Goal: Information Seeking & Learning: Check status

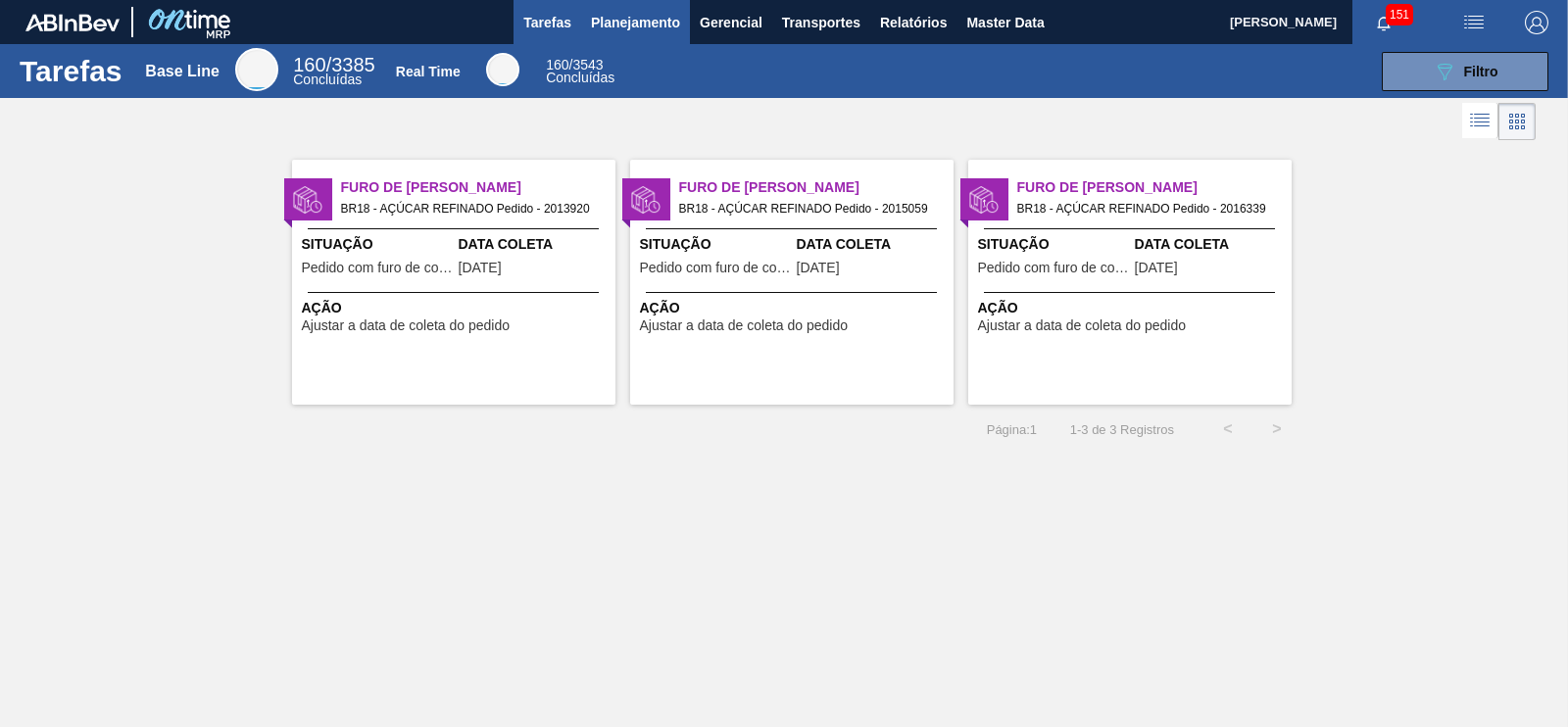
click at [637, 27] on span "Planejamento" at bounding box center [635, 23] width 89 height 24
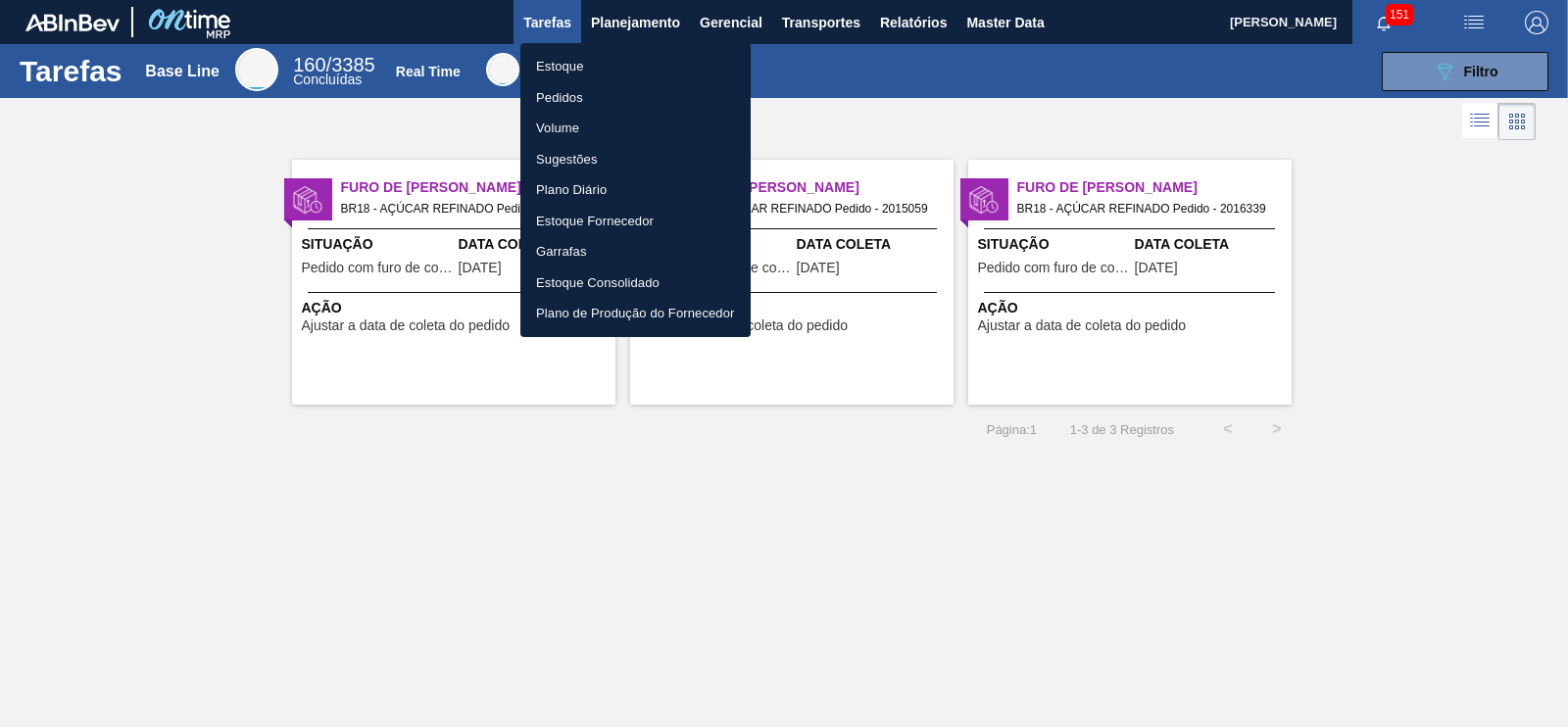
click at [564, 61] on li "Estoque" at bounding box center [635, 67] width 231 height 32
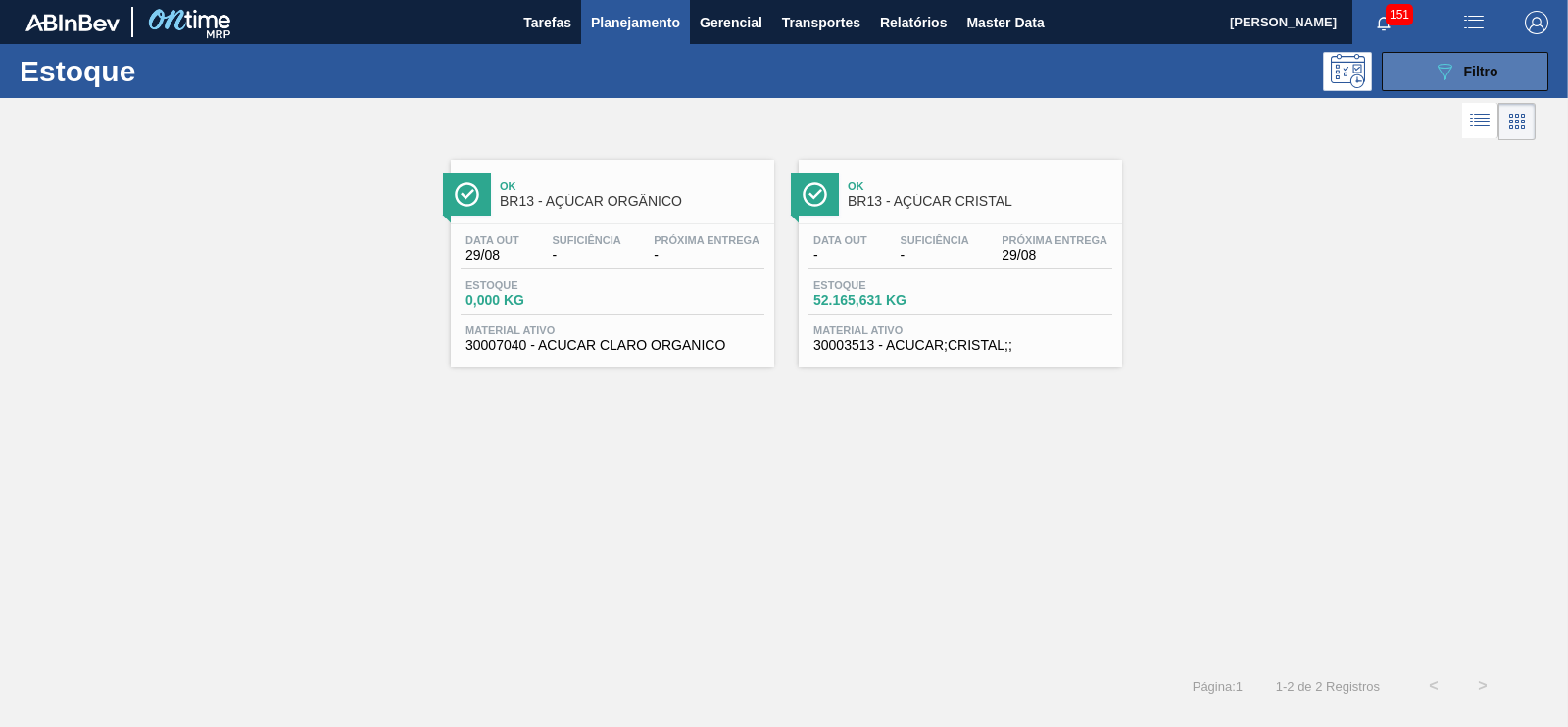
click at [1443, 86] on button "089F7B8B-B2A5-4AFE-B5C0-19BA573D28AC Filtro" at bounding box center [1466, 71] width 167 height 39
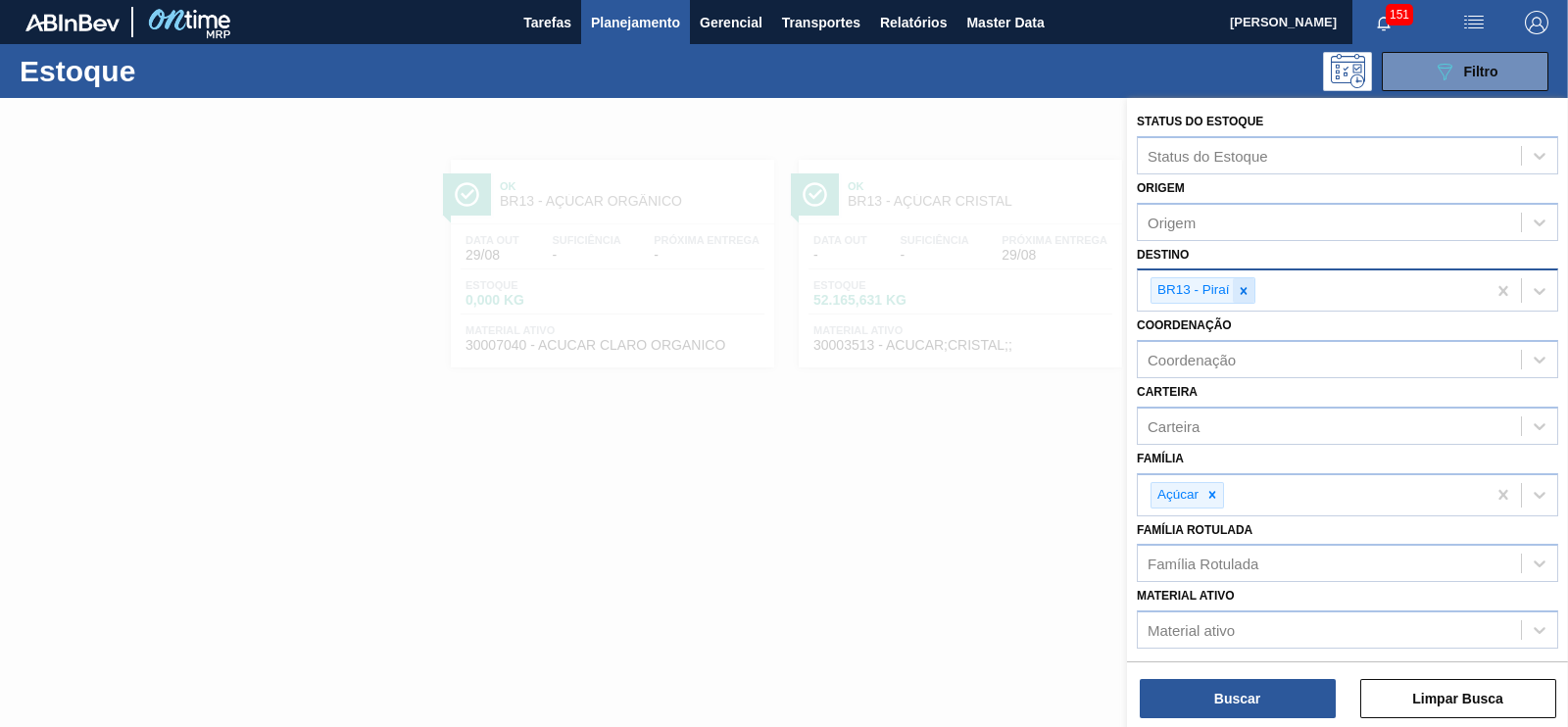
click at [1235, 288] on div at bounding box center [1244, 290] width 22 height 25
type input "aq"
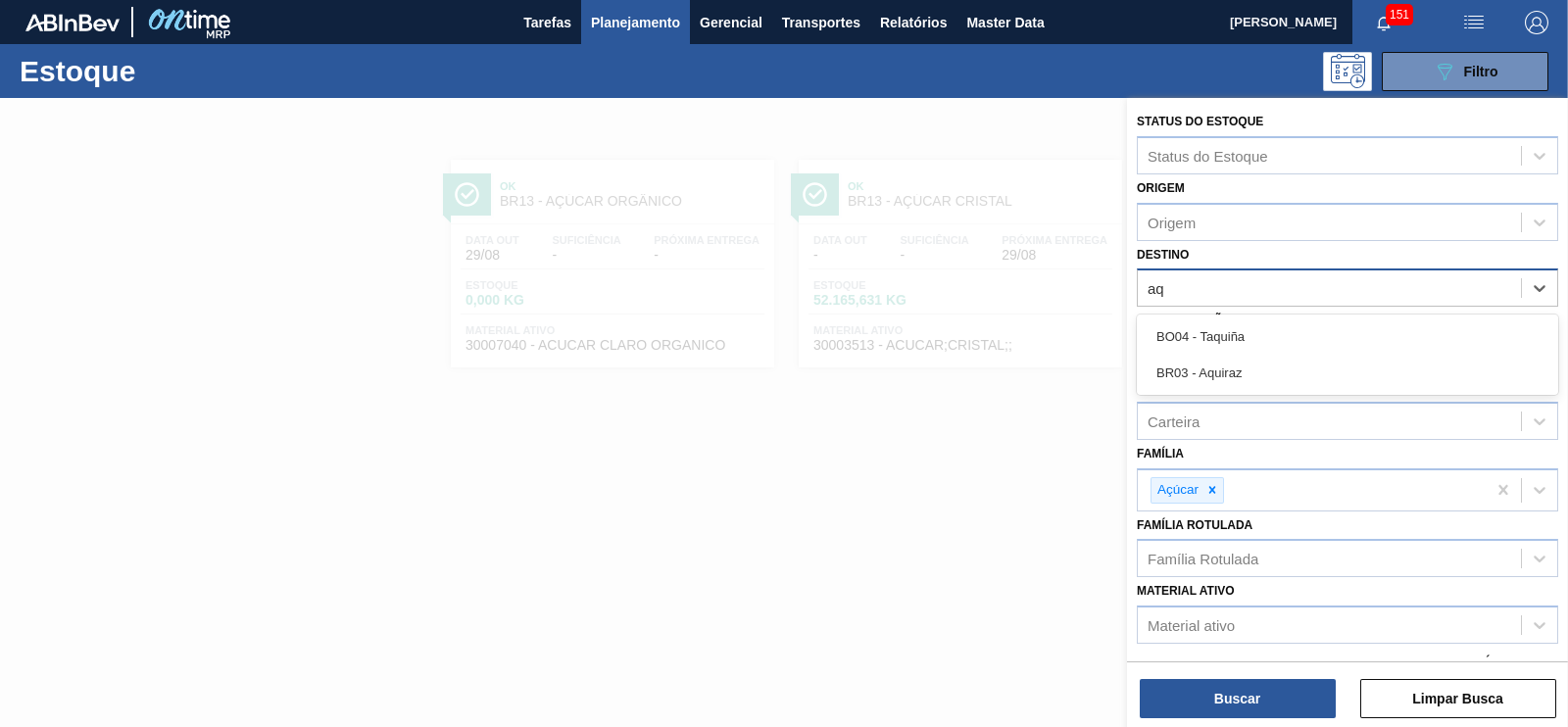
click at [1205, 365] on div "BR03 - Aquiraz" at bounding box center [1347, 373] width 422 height 36
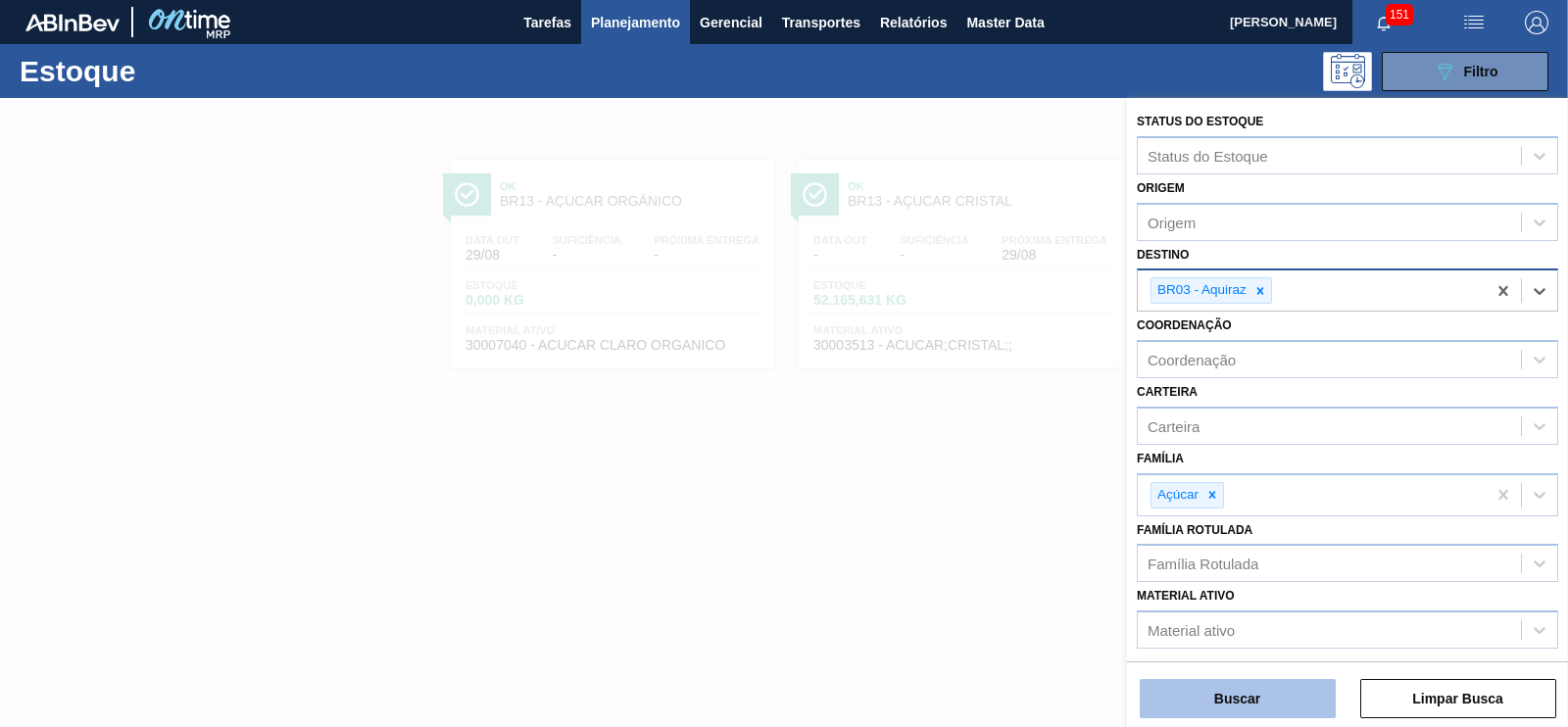
click at [1271, 710] on button "Buscar" at bounding box center [1237, 698] width 196 height 39
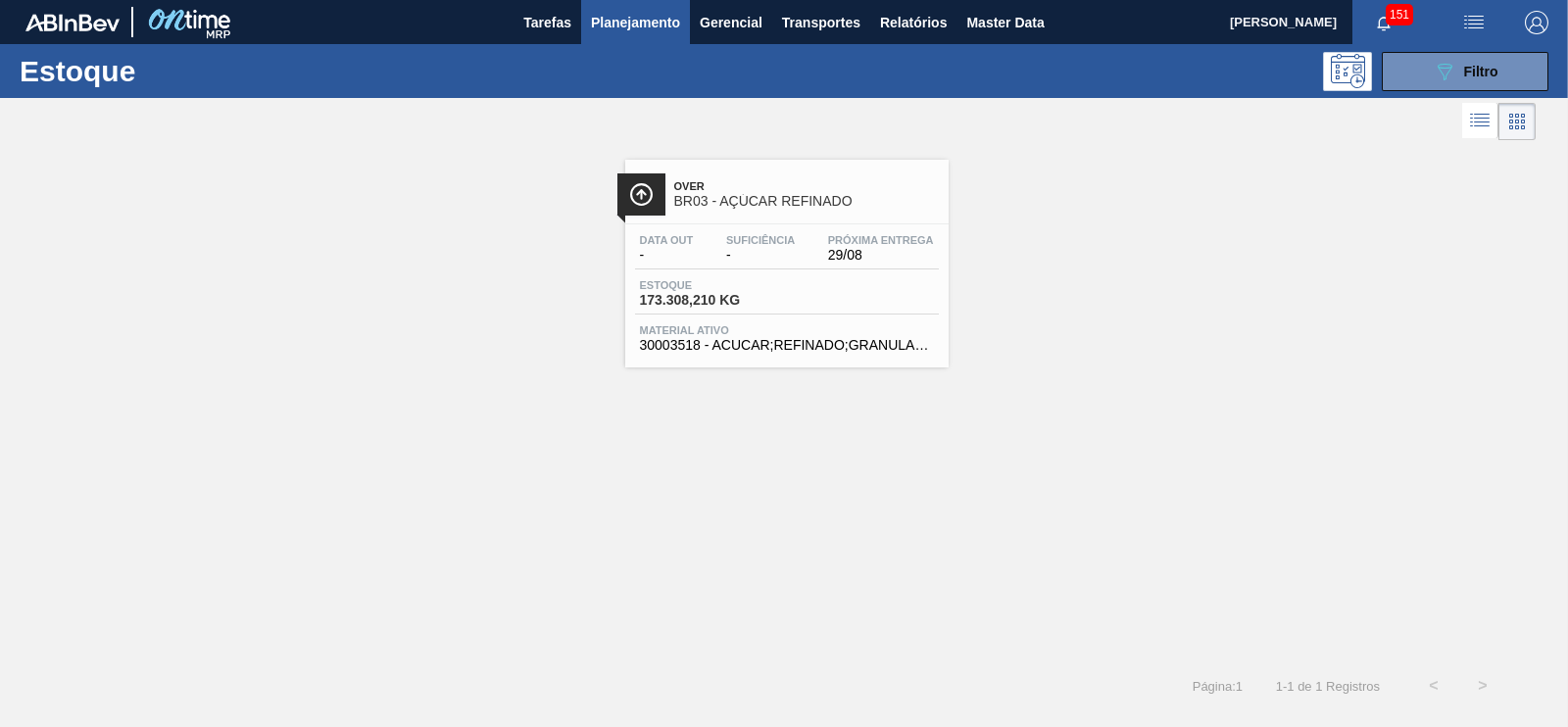
click at [750, 192] on div "Over BR03 - AÇÚCAR REFINADO" at bounding box center [806, 194] width 264 height 44
